Goal: Task Accomplishment & Management: Use online tool/utility

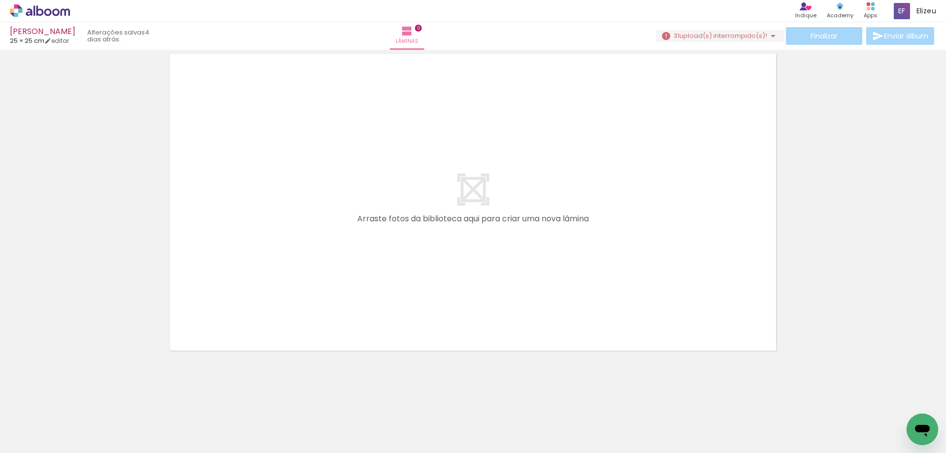
click at [102, 429] on div at bounding box center [98, 419] width 49 height 33
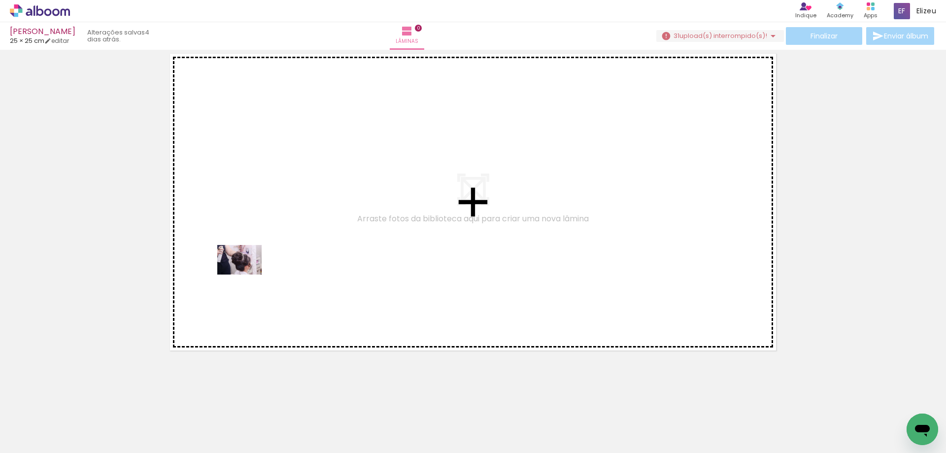
drag, startPoint x: 107, startPoint y: 432, endPoint x: 250, endPoint y: 273, distance: 213.6
click at [250, 273] on quentale-workspace at bounding box center [473, 226] width 946 height 453
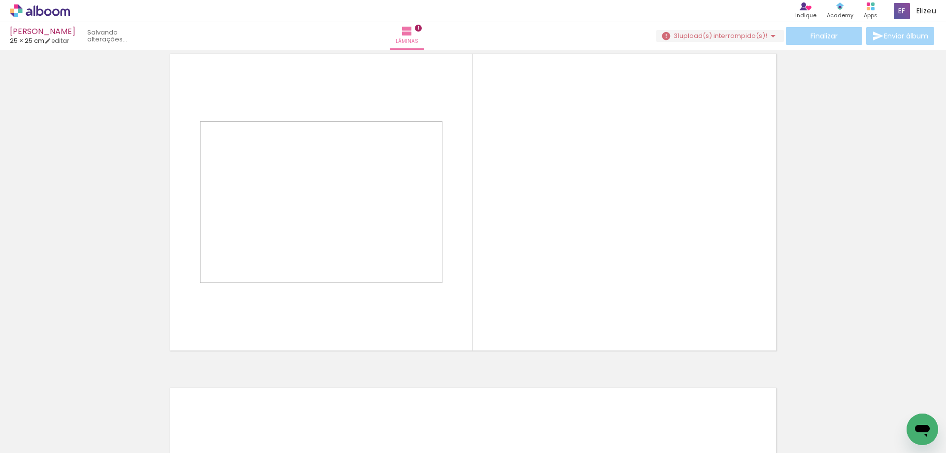
scroll to position [13, 0]
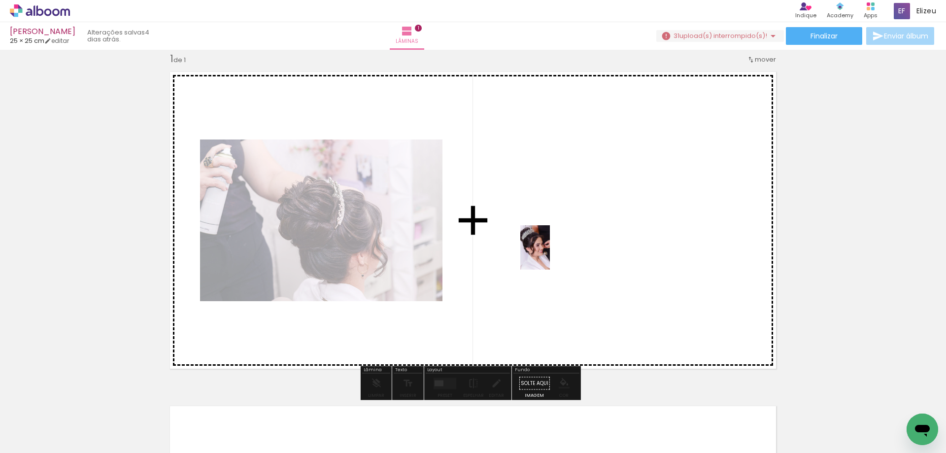
drag, startPoint x: 152, startPoint y: 434, endPoint x: 452, endPoint y: 312, distance: 323.6
click at [552, 253] on quentale-workspace at bounding box center [473, 226] width 946 height 453
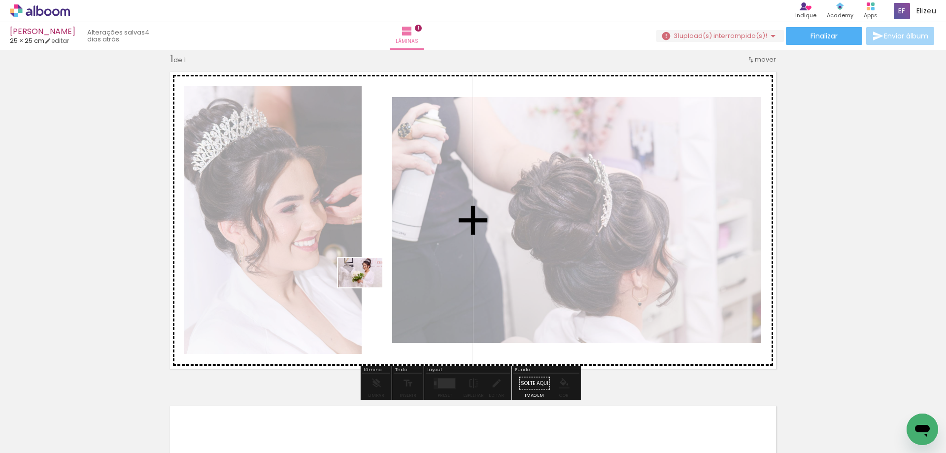
drag, startPoint x: 211, startPoint y: 425, endPoint x: 368, endPoint y: 287, distance: 208.5
click at [368, 287] on quentale-workspace at bounding box center [473, 226] width 946 height 453
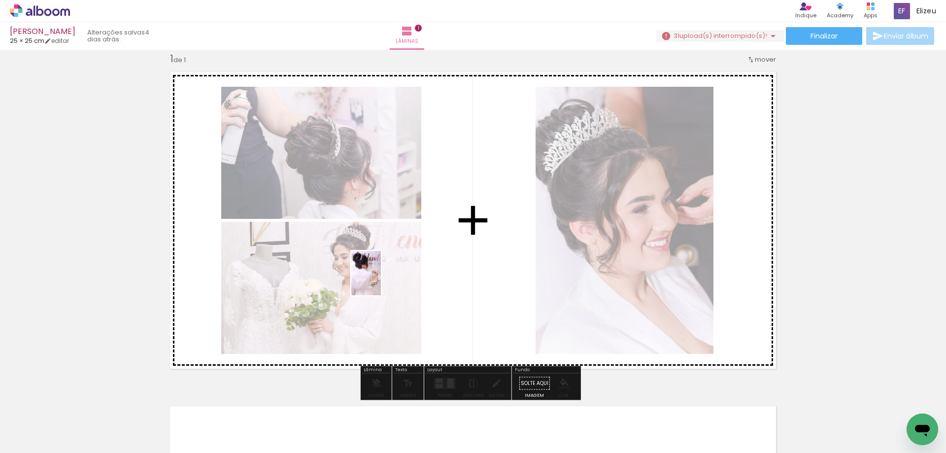
drag, startPoint x: 273, startPoint y: 430, endPoint x: 381, endPoint y: 280, distance: 184.9
click at [381, 280] on quentale-workspace at bounding box center [473, 226] width 946 height 453
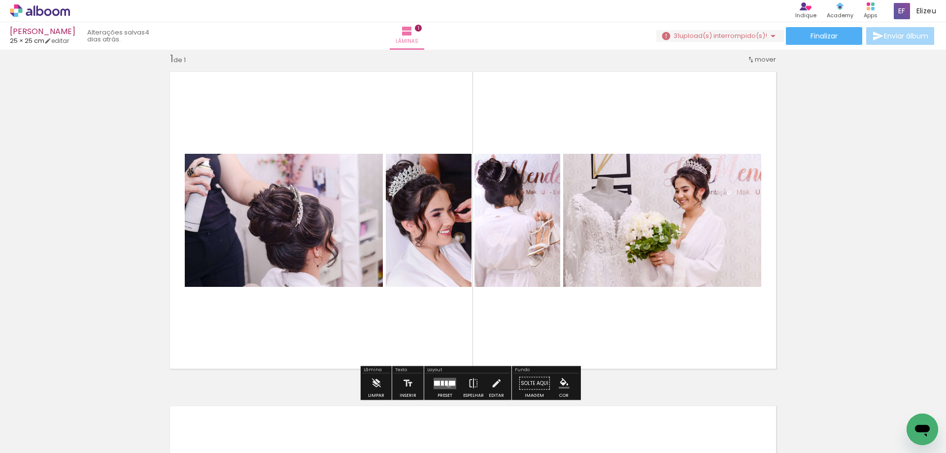
click at [449, 385] on div at bounding box center [452, 382] width 6 height 5
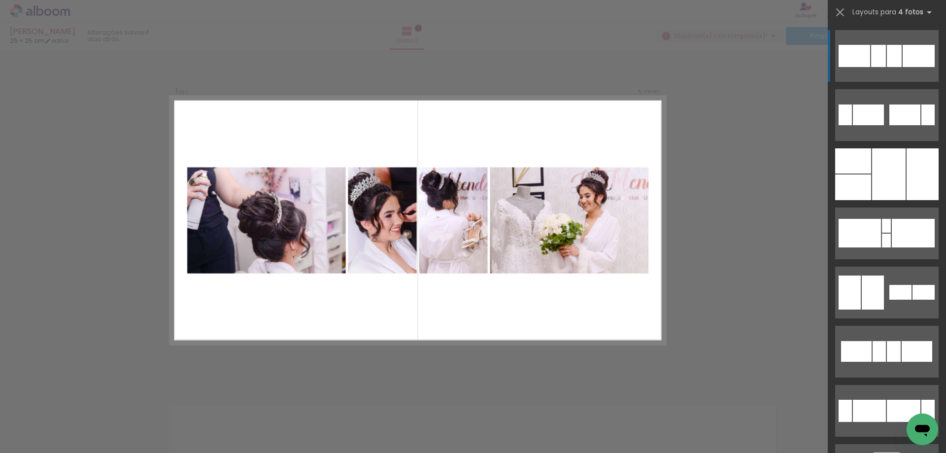
click at [876, 52] on div at bounding box center [878, 56] width 15 height 22
click at [873, 66] on div at bounding box center [878, 56] width 15 height 22
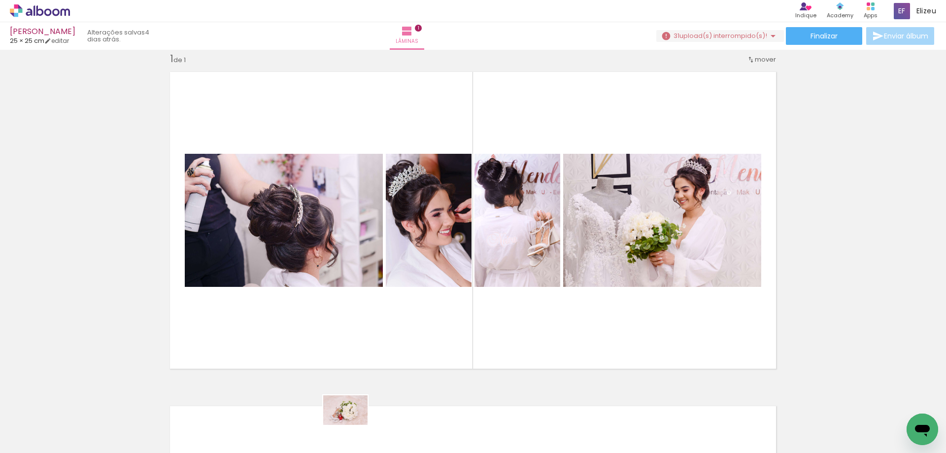
drag, startPoint x: 309, startPoint y: 418, endPoint x: 345, endPoint y: 427, distance: 36.9
click at [344, 427] on div at bounding box center [319, 419] width 49 height 33
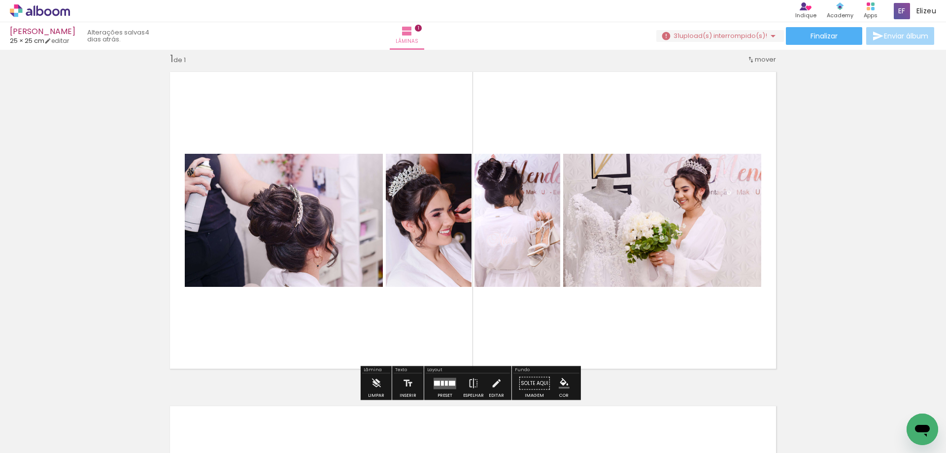
click at [545, 382] on paper-button "Solte aqui Imagem" at bounding box center [534, 386] width 35 height 25
click at [534, 384] on paper-button "Solte aqui Imagem" at bounding box center [534, 386] width 35 height 25
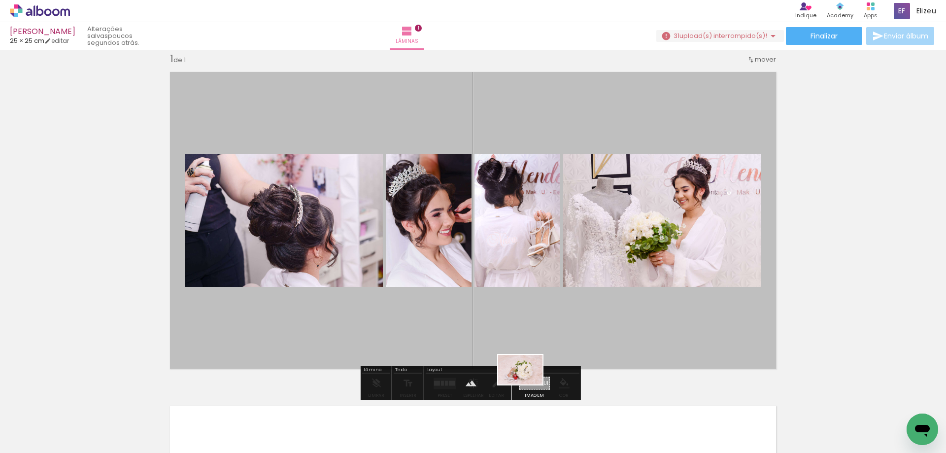
drag, startPoint x: 339, startPoint y: 429, endPoint x: 528, endPoint y: 384, distance: 194.5
click at [528, 384] on quentale-workspace at bounding box center [473, 226] width 946 height 453
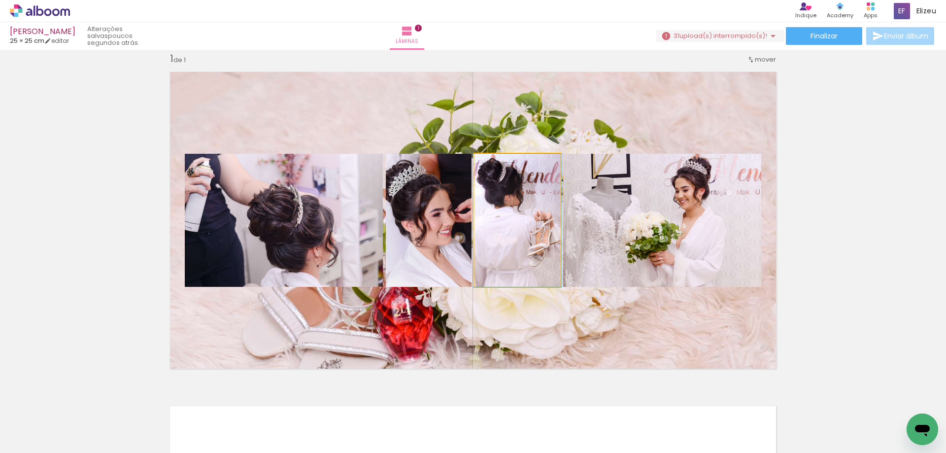
type paper-slider "100"
click at [493, 165] on div at bounding box center [497, 164] width 9 height 9
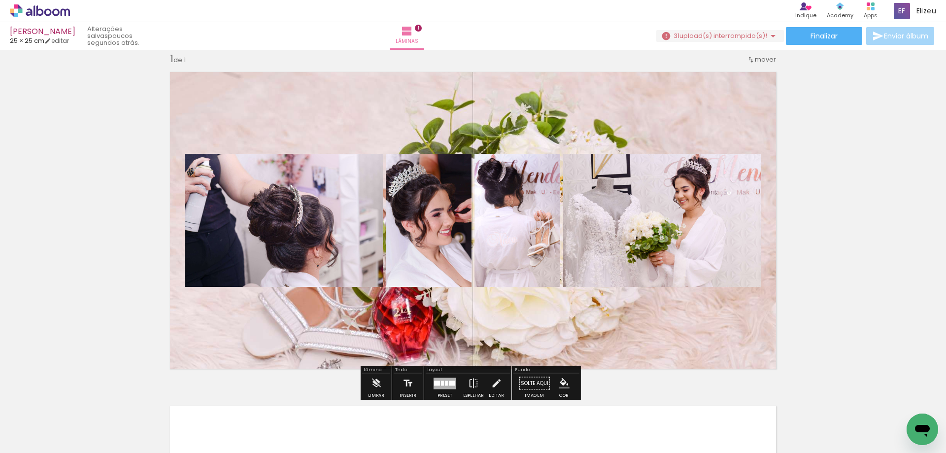
click at [564, 127] on quentale-layouter at bounding box center [473, 220] width 619 height 309
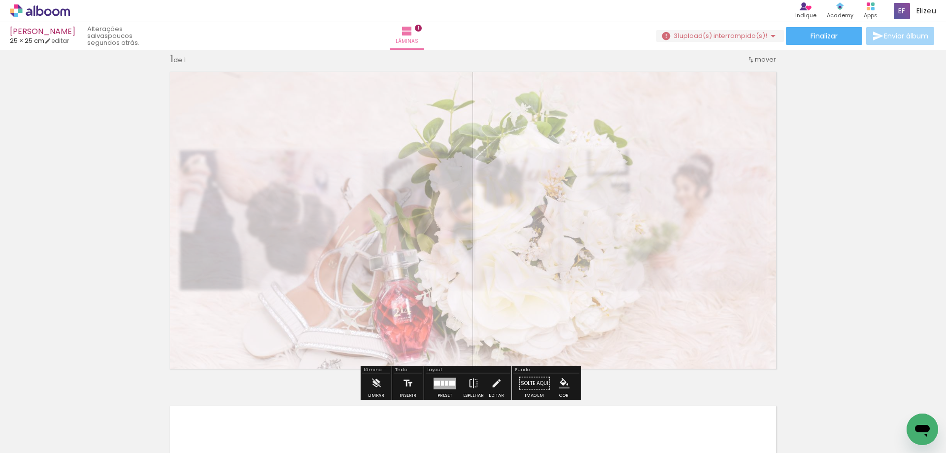
drag, startPoint x: 304, startPoint y: 92, endPoint x: 280, endPoint y: 92, distance: 23.7
type paper-slider "40"
click at [283, 92] on div at bounding box center [286, 91] width 6 height 6
click at [347, 197] on quentale-photo at bounding box center [473, 220] width 619 height 309
click at [439, 390] on div at bounding box center [445, 384] width 27 height 20
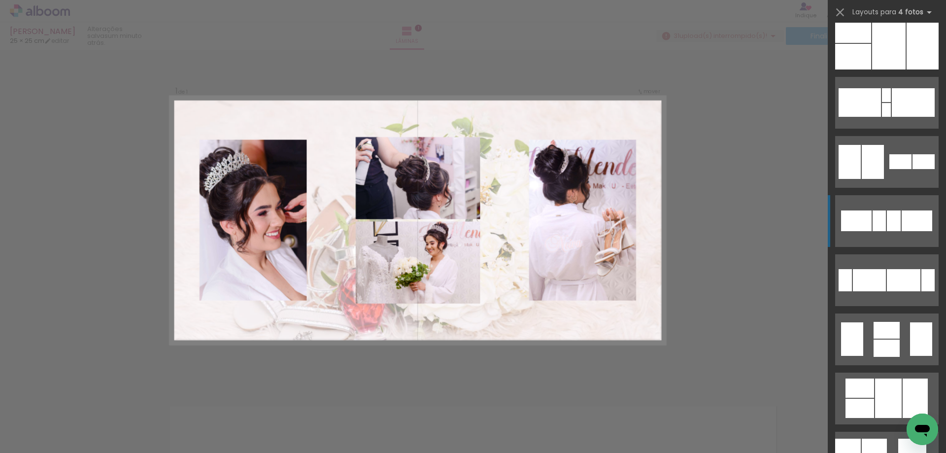
scroll to position [148, 0]
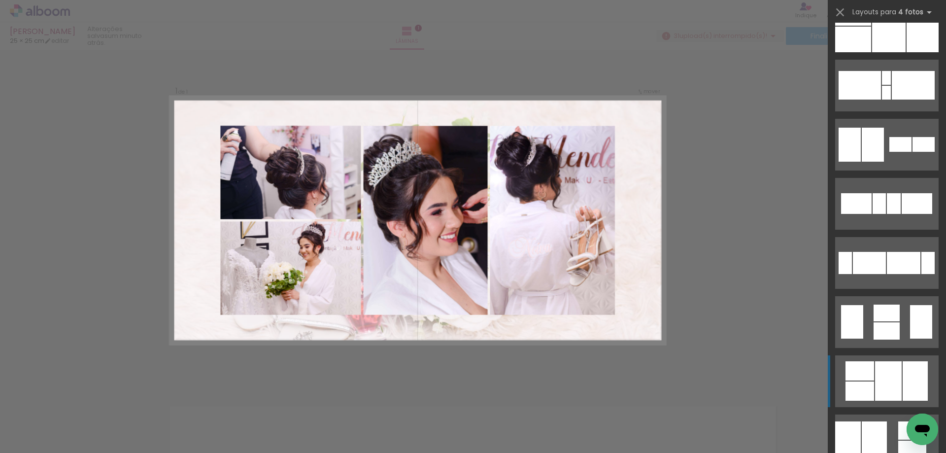
click at [883, 367] on div at bounding box center [888, 380] width 27 height 39
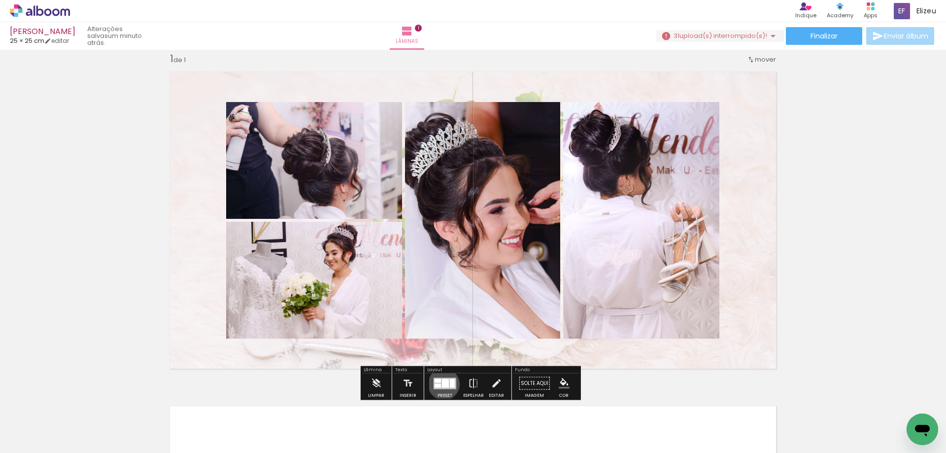
click at [442, 384] on div at bounding box center [445, 382] width 7 height 9
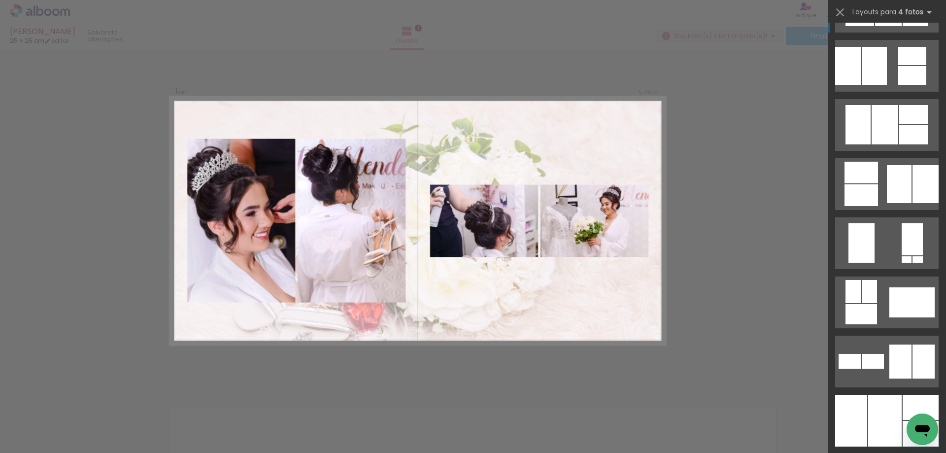
scroll to position [177, 0]
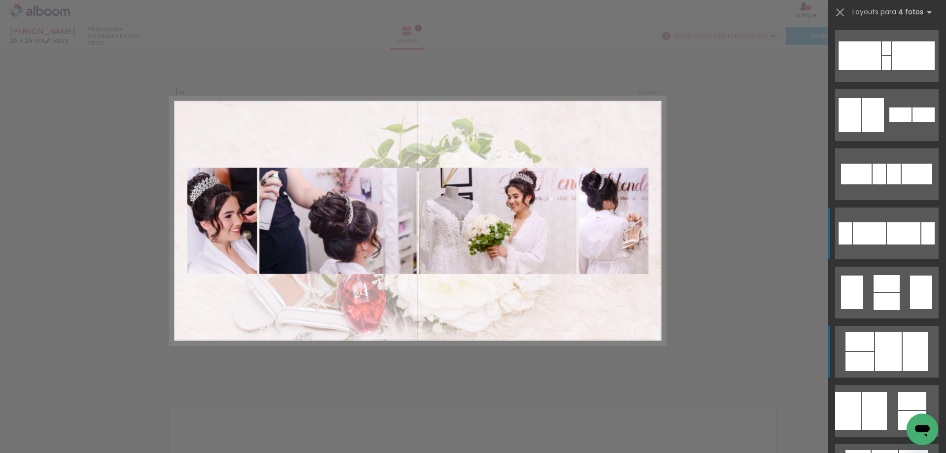
click at [892, 234] on div at bounding box center [904, 233] width 34 height 22
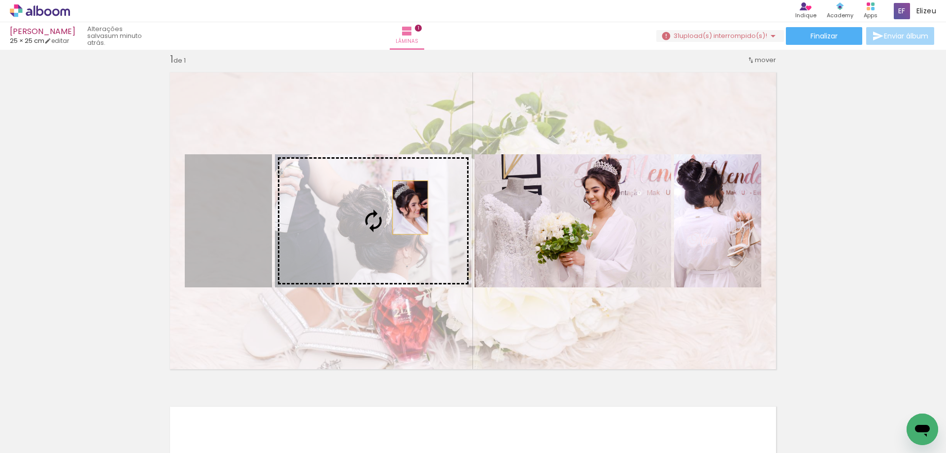
drag, startPoint x: 213, startPoint y: 217, endPoint x: 407, endPoint y: 207, distance: 193.4
click at [0, 0] on slot at bounding box center [0, 0] width 0 height 0
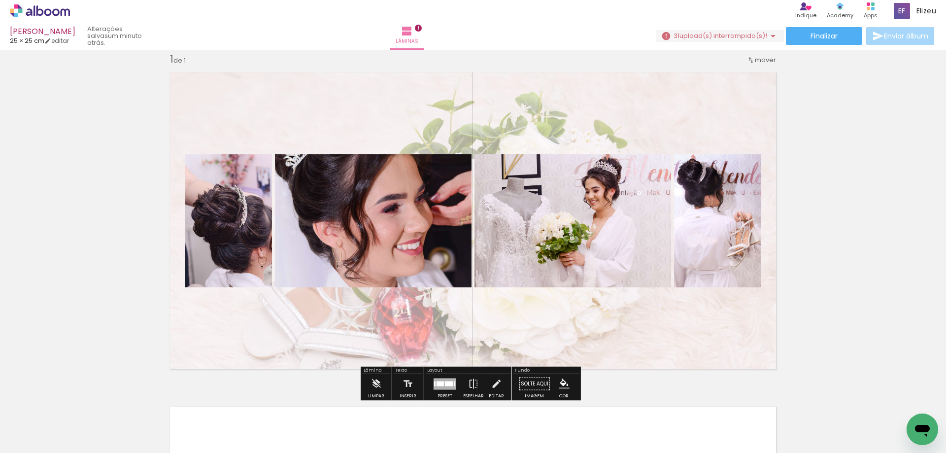
click at [445, 382] on div at bounding box center [449, 383] width 8 height 5
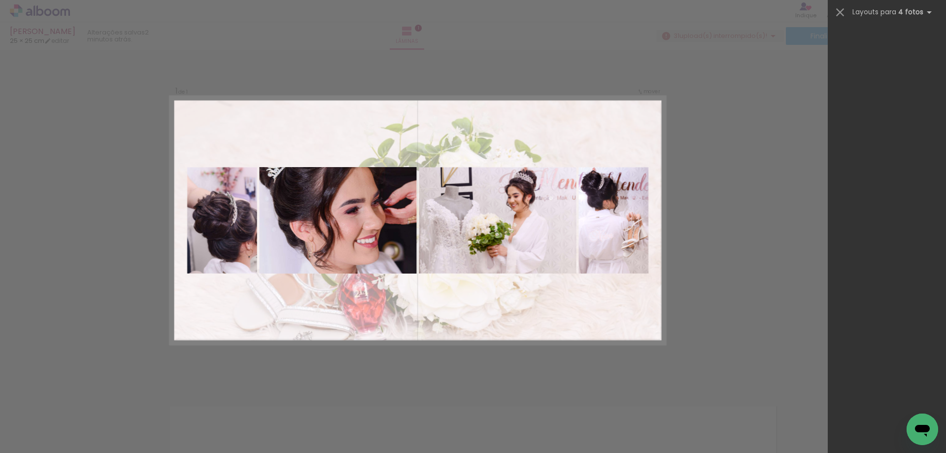
scroll to position [0, 0]
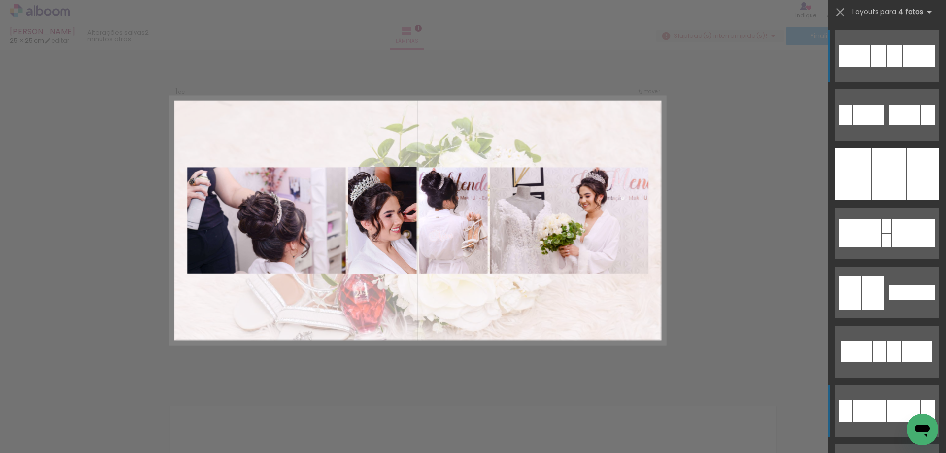
click at [872, 59] on div at bounding box center [878, 56] width 15 height 22
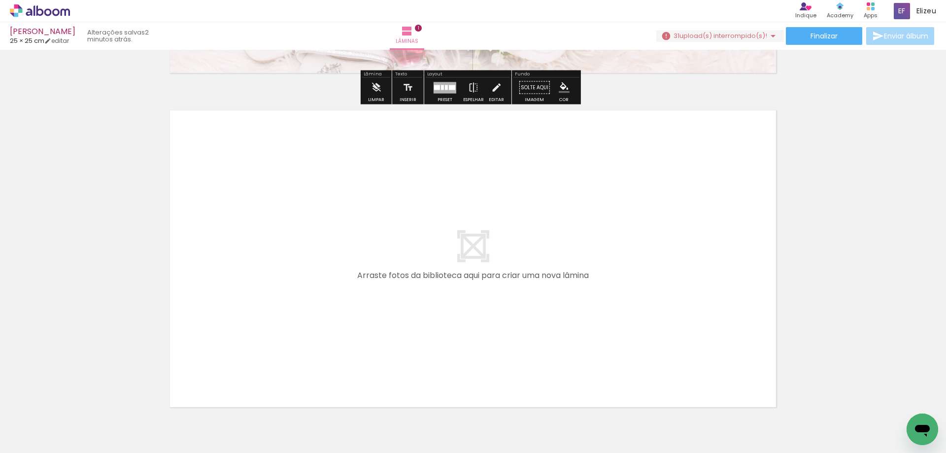
scroll to position [358, 0]
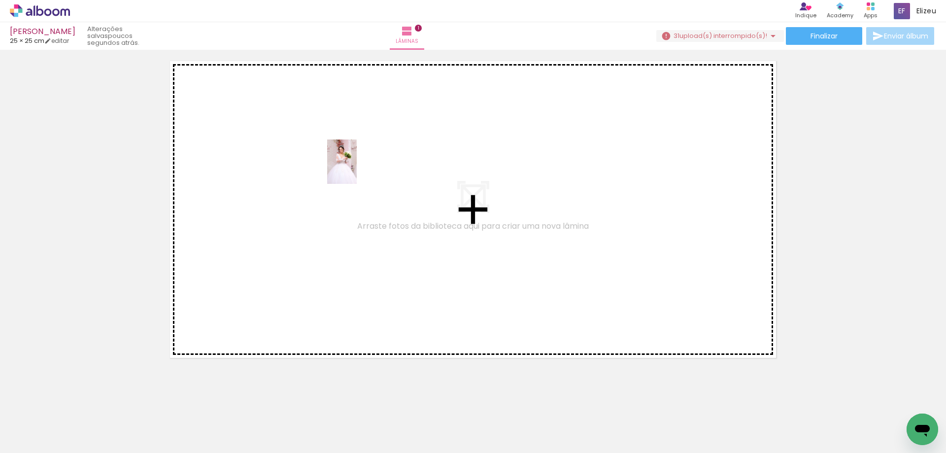
drag, startPoint x: 379, startPoint y: 430, endPoint x: 357, endPoint y: 159, distance: 271.5
click at [357, 159] on quentale-workspace at bounding box center [473, 226] width 946 height 453
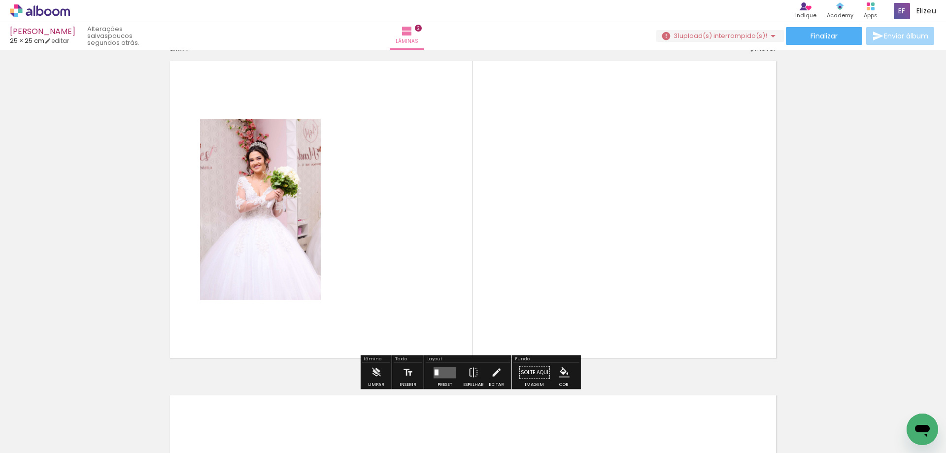
scroll to position [347, 0]
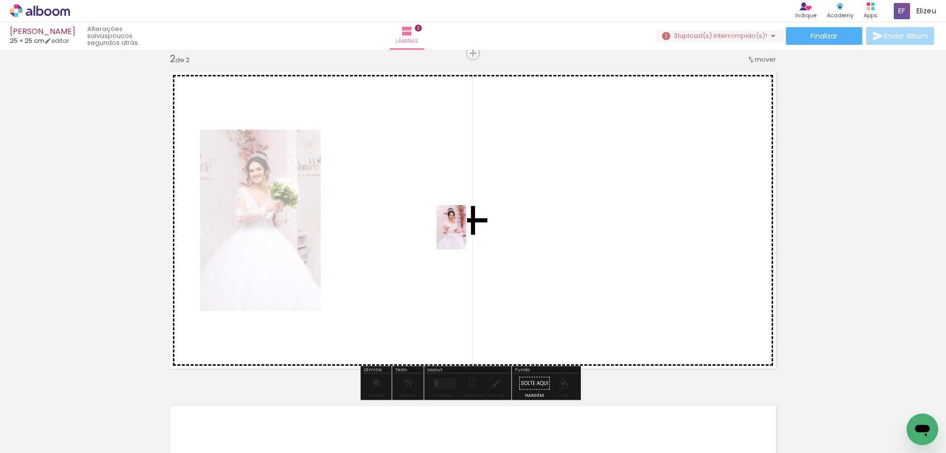
drag, startPoint x: 438, startPoint y: 433, endPoint x: 466, endPoint y: 229, distance: 206.0
click at [466, 229] on quentale-workspace at bounding box center [473, 226] width 946 height 453
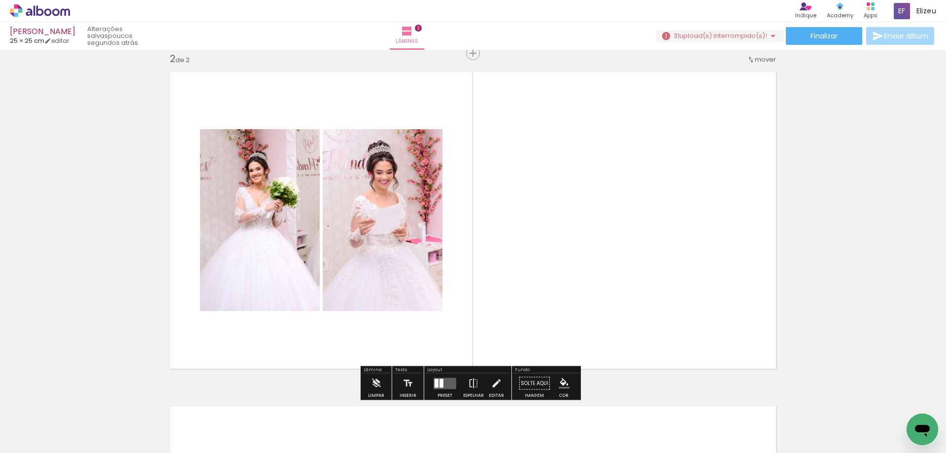
click at [442, 383] on quentale-layouter at bounding box center [445, 382] width 23 height 11
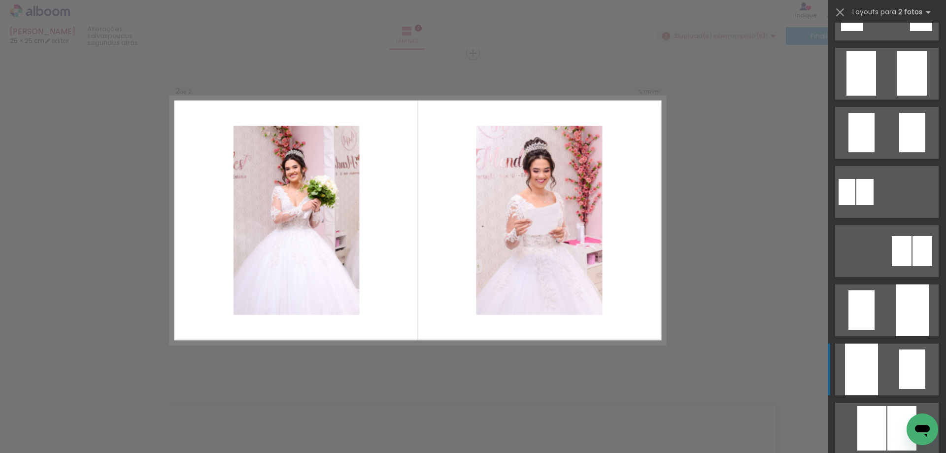
scroll to position [197, 0]
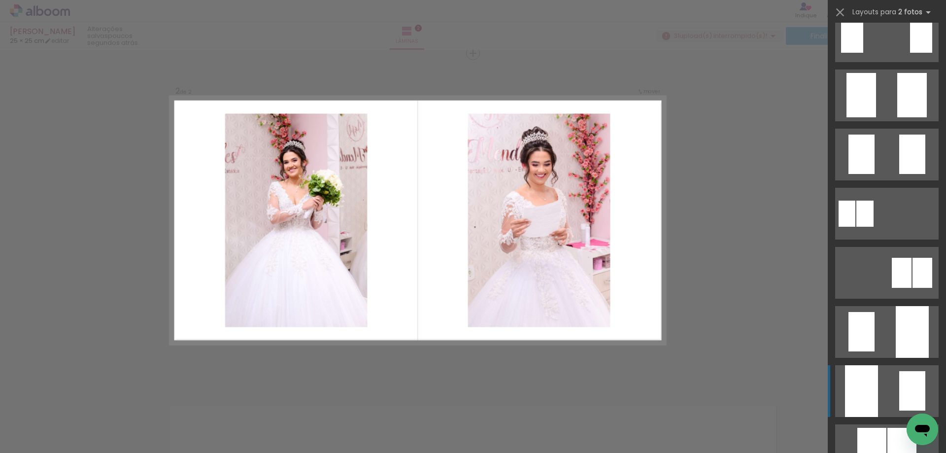
click at [877, 79] on quentale-layouter at bounding box center [886, 95] width 103 height 52
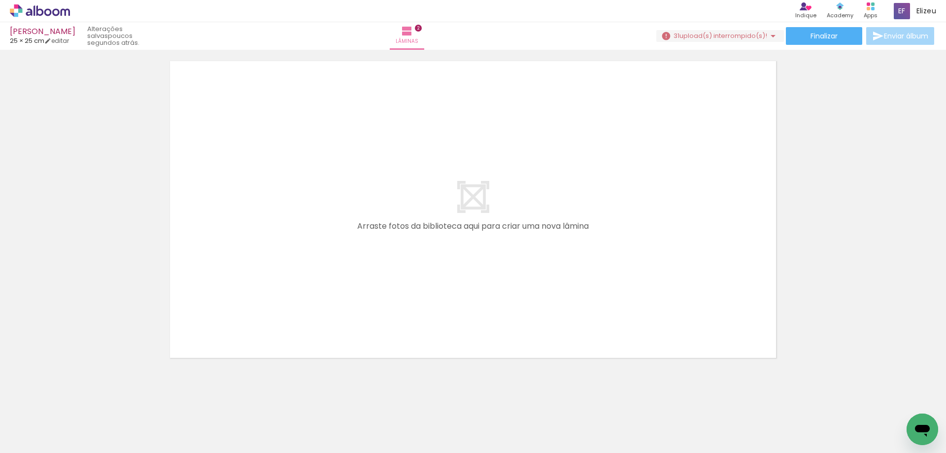
scroll to position [0, 242]
